Goal: Navigation & Orientation: Go to known website

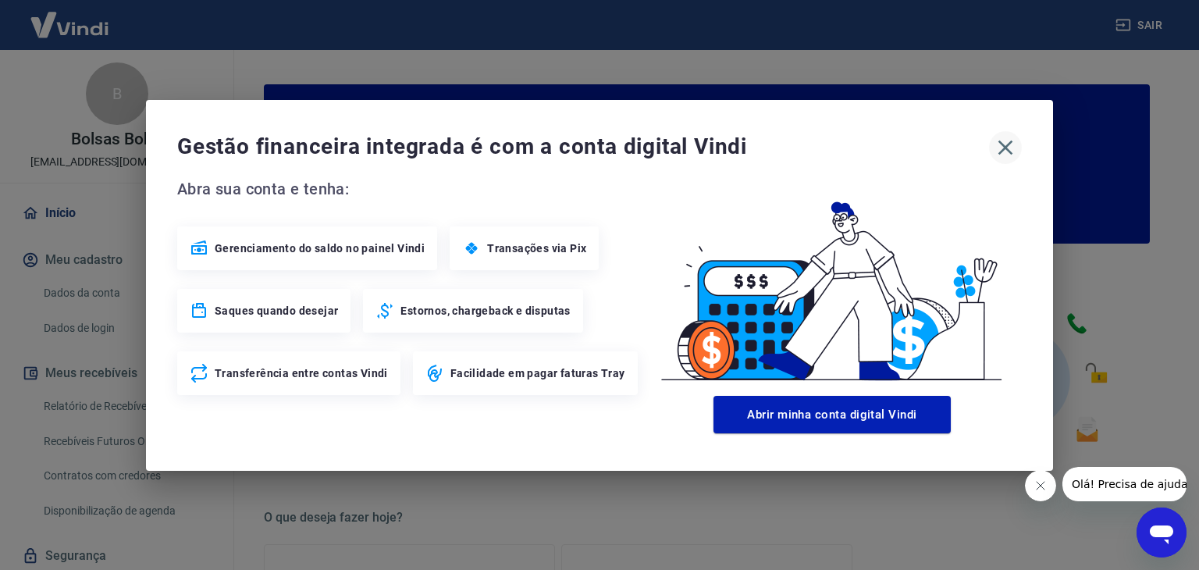
click at [1002, 150] on icon "button" at bounding box center [1006, 147] width 15 height 15
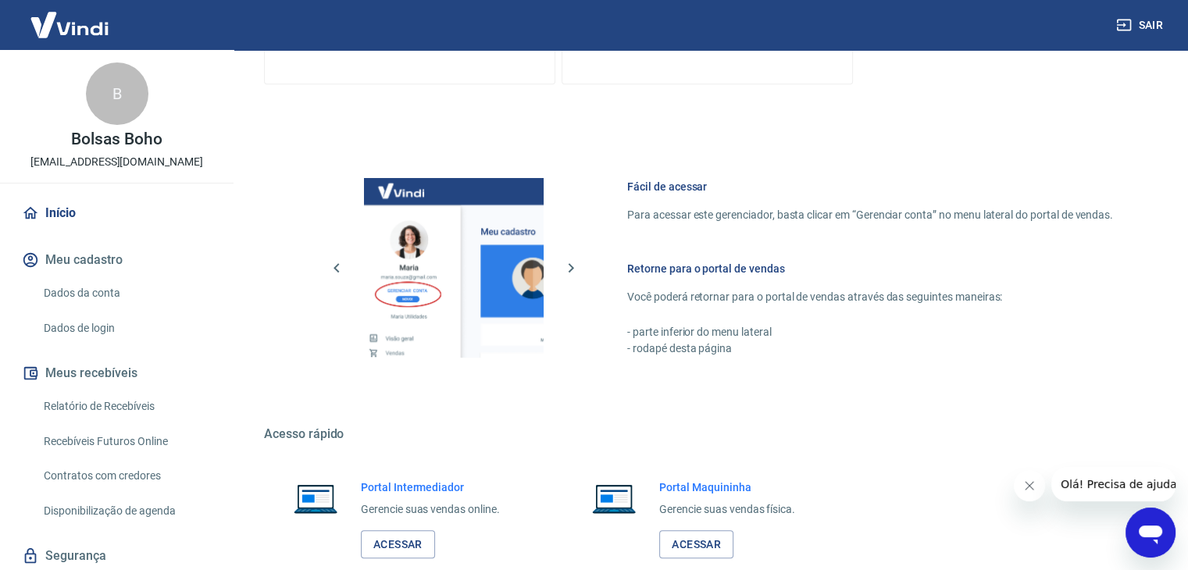
scroll to position [825, 0]
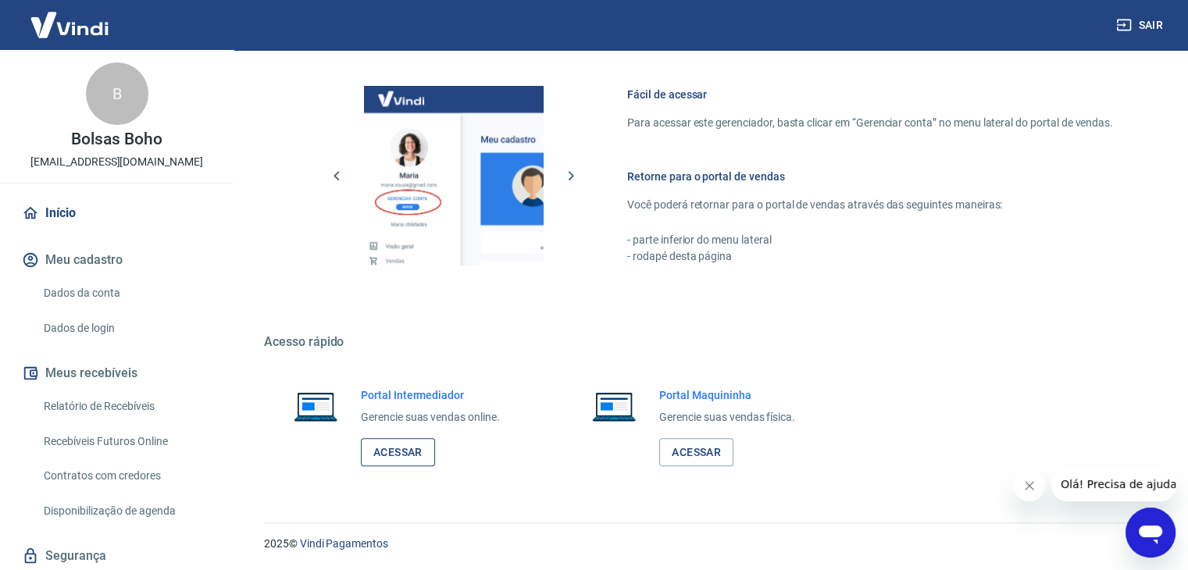
click at [390, 454] on link "Acessar" at bounding box center [398, 452] width 74 height 29
